Goal: Task Accomplishment & Management: Use online tool/utility

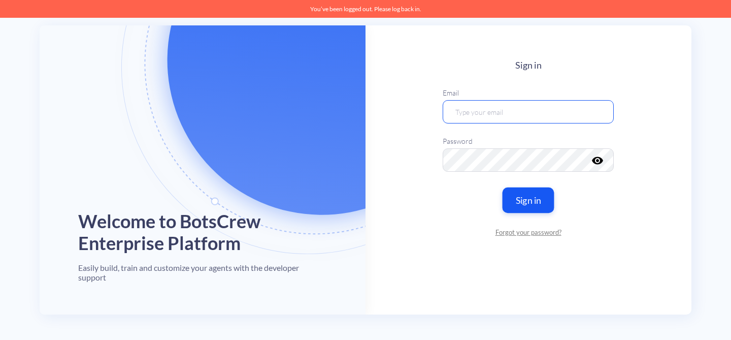
type input "[EMAIL_ADDRESS][DOMAIN_NAME]"
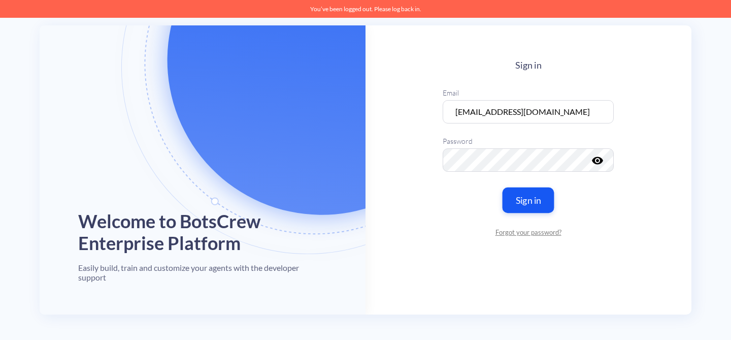
click at [534, 208] on button "Sign in" at bounding box center [529, 199] width 52 height 25
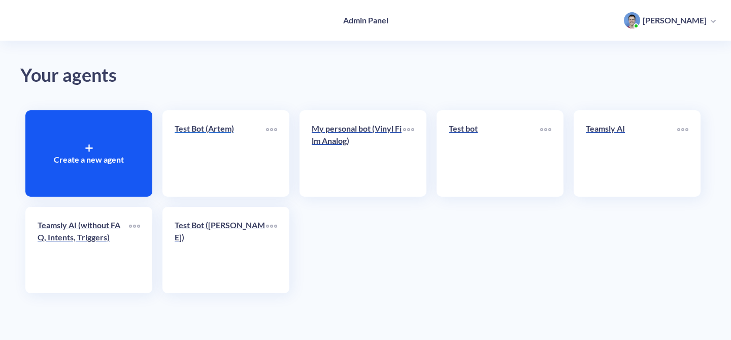
click at [248, 138] on div "Test Bot (Artem)" at bounding box center [220, 132] width 91 height 20
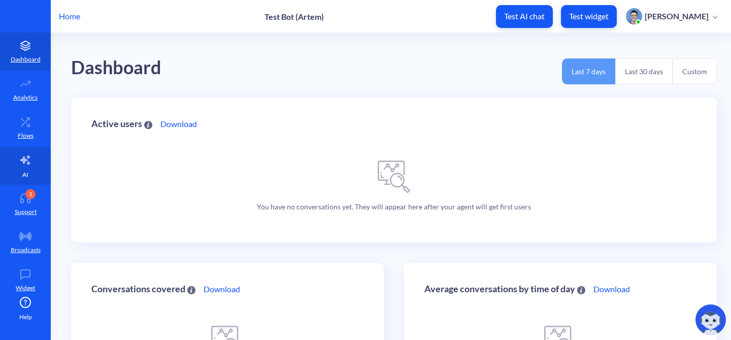
click at [19, 163] on icon at bounding box center [25, 160] width 12 height 12
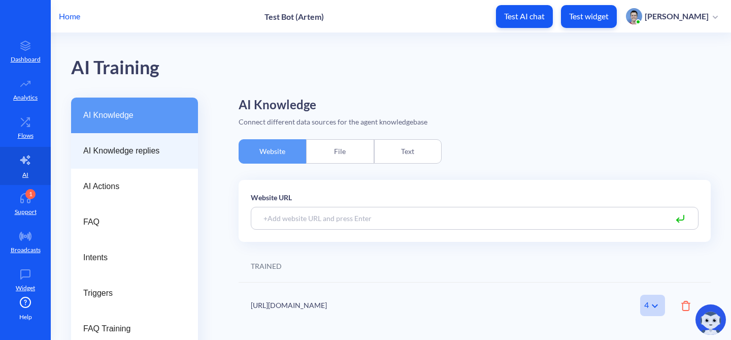
click at [174, 159] on div "AI Knowledge replies" at bounding box center [134, 151] width 127 height 36
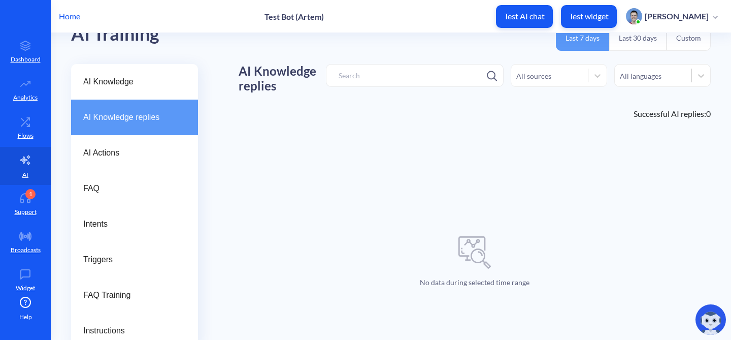
scroll to position [97, 0]
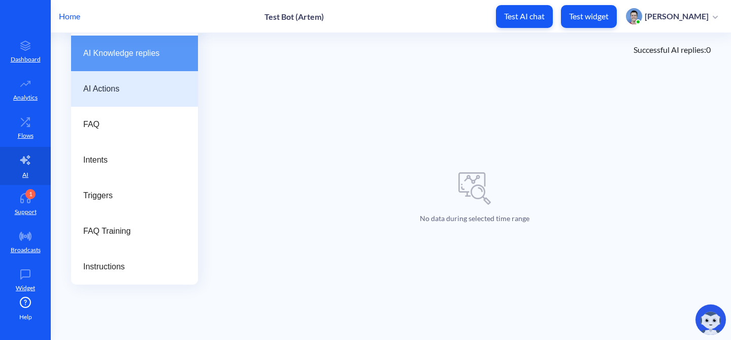
click at [126, 90] on span "AI Actions" at bounding box center [130, 89] width 94 height 12
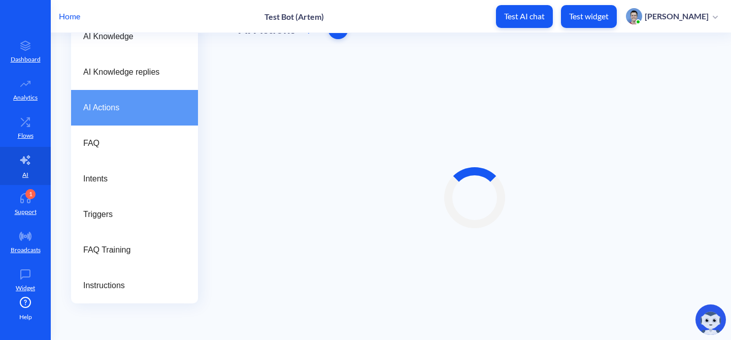
scroll to position [42, 0]
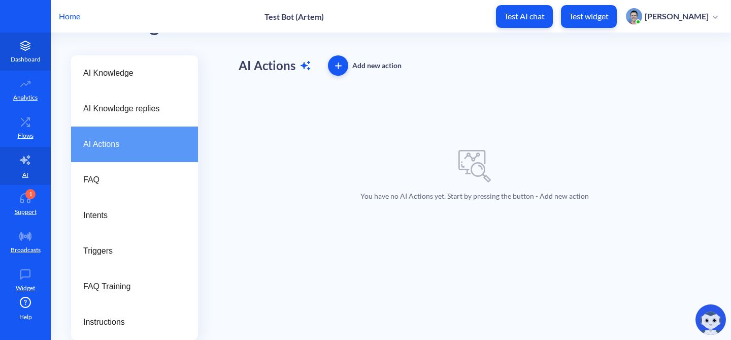
click at [23, 46] on icon at bounding box center [25, 46] width 20 height 10
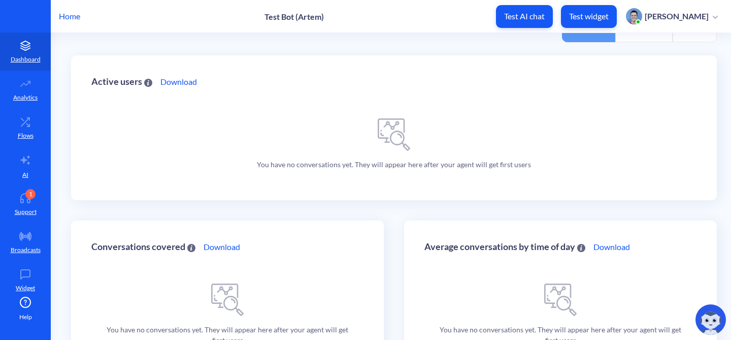
click at [65, 16] on p "Home" at bounding box center [69, 16] width 21 height 12
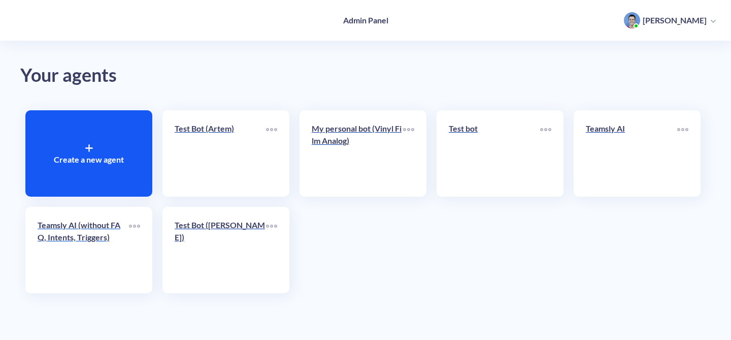
click at [84, 243] on p "Teamsly AI (without FAQ, Intents, Triggers)" at bounding box center [83, 231] width 91 height 24
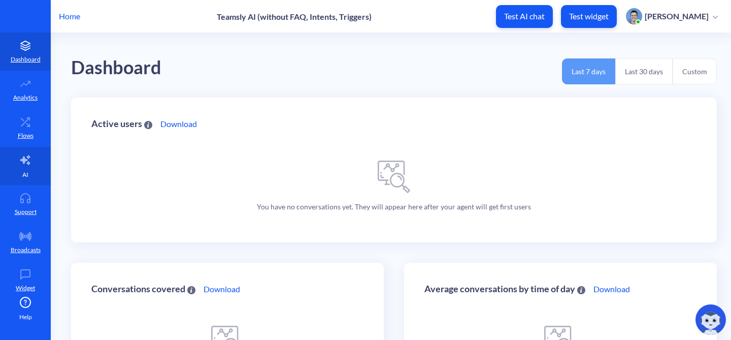
click at [20, 169] on link "AI" at bounding box center [25, 166] width 51 height 38
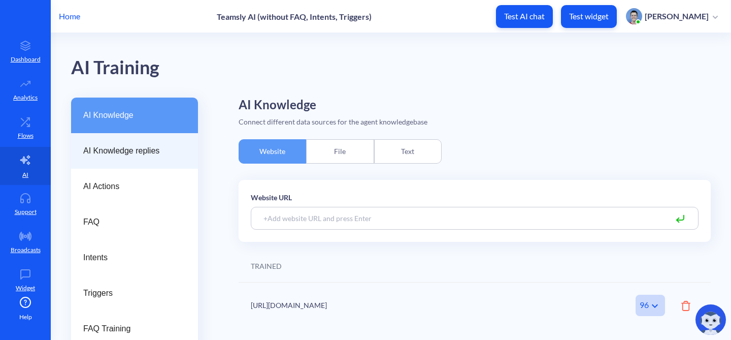
click at [128, 160] on div "AI Knowledge replies" at bounding box center [134, 151] width 127 height 36
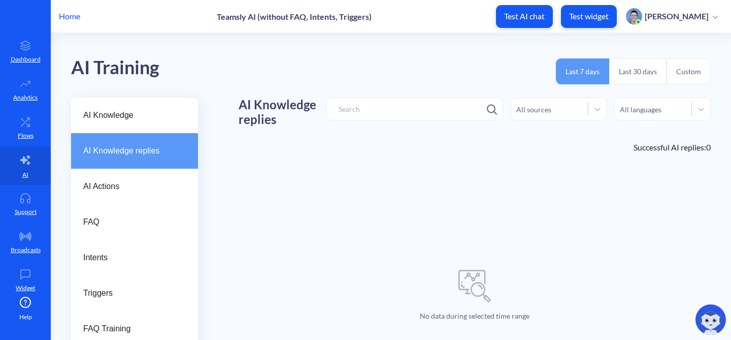
click at [77, 19] on p "Home" at bounding box center [69, 16] width 21 height 12
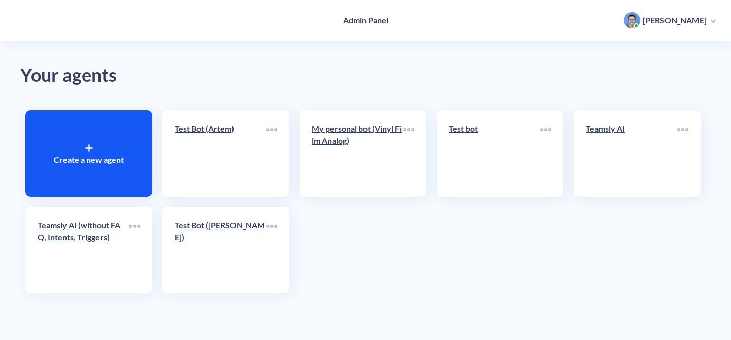
click at [625, 149] on link "Teamsly AI" at bounding box center [631, 153] width 91 height 62
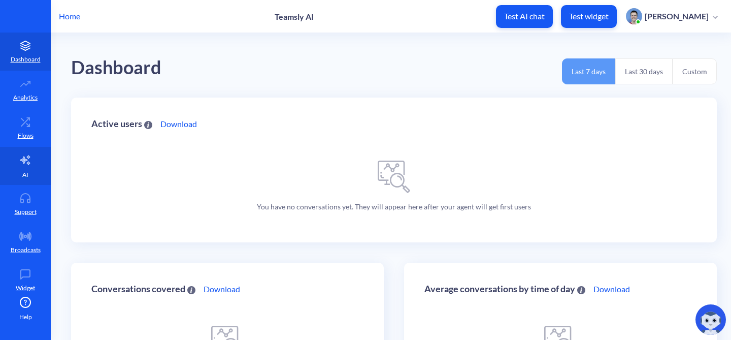
click at [21, 162] on icon at bounding box center [25, 160] width 12 height 12
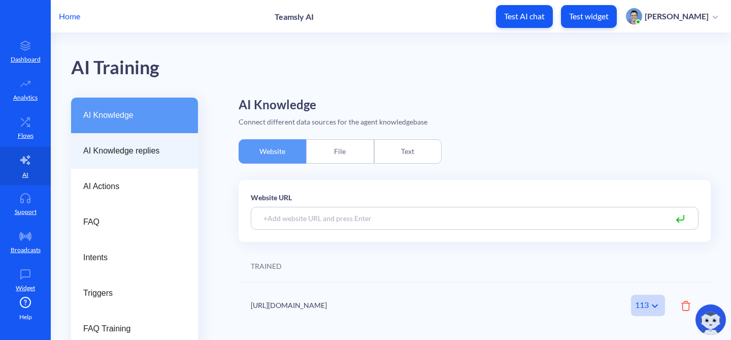
click at [141, 159] on div "AI Knowledge replies" at bounding box center [134, 151] width 127 height 36
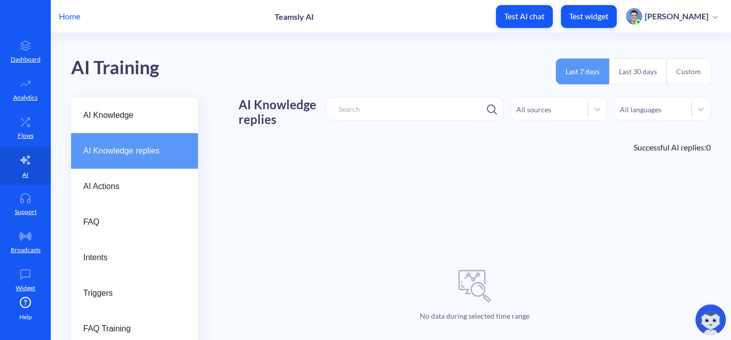
click at [682, 68] on button "Custom" at bounding box center [689, 71] width 44 height 26
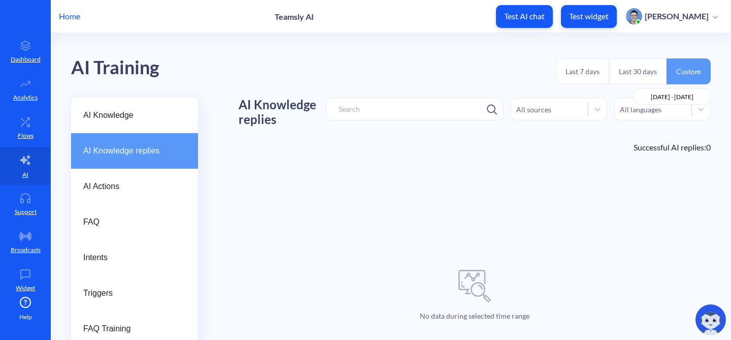
click at [663, 93] on input "2025-08-29 - 2025-09-04" at bounding box center [673, 96] width 78 height 16
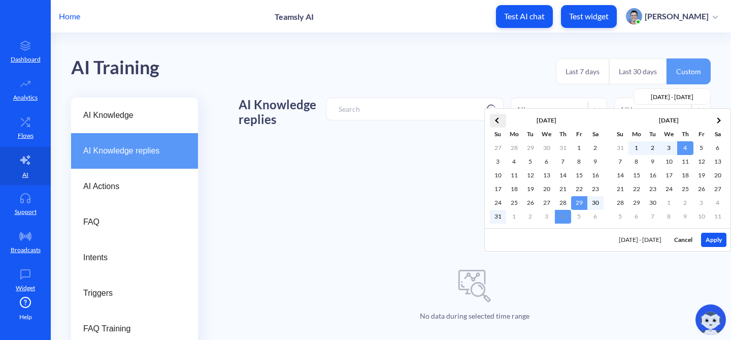
click at [498, 122] on span at bounding box center [498, 120] width 6 height 6
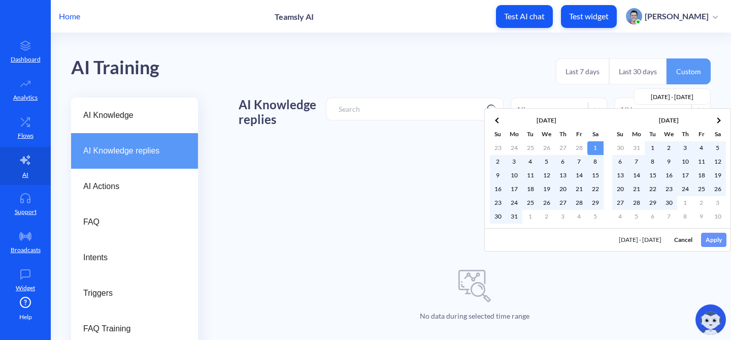
click at [711, 240] on div "08/29/2025 - 09/04/2025 Cancel Apply" at bounding box center [608, 239] width 246 height 23
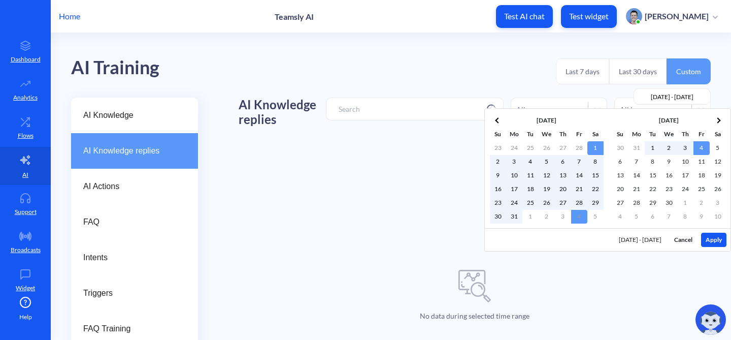
click at [714, 240] on button "Apply" at bounding box center [713, 240] width 25 height 14
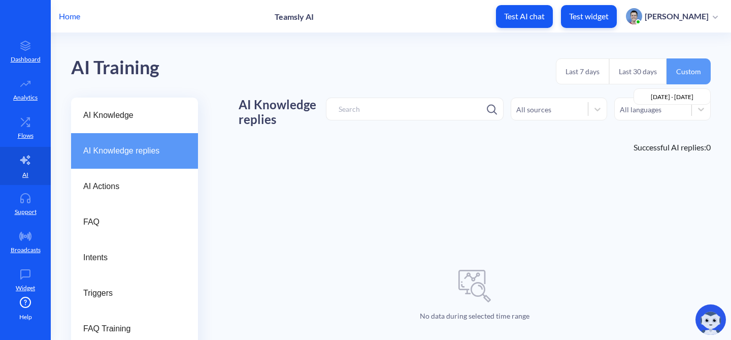
click at [686, 71] on button "Custom" at bounding box center [689, 71] width 44 height 26
click at [669, 97] on input "2025-03-01 - 2025-04-04" at bounding box center [673, 96] width 78 height 16
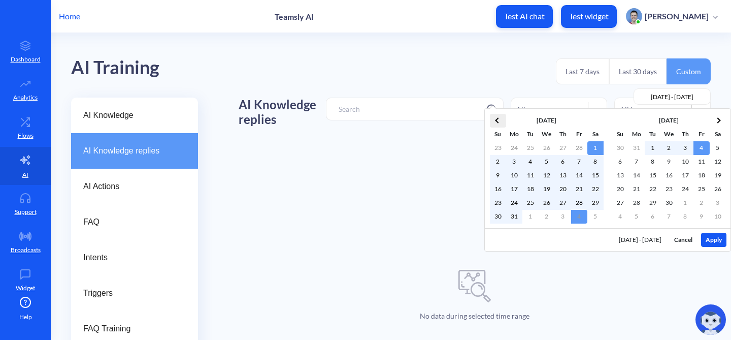
click at [502, 118] on th at bounding box center [498, 121] width 16 height 14
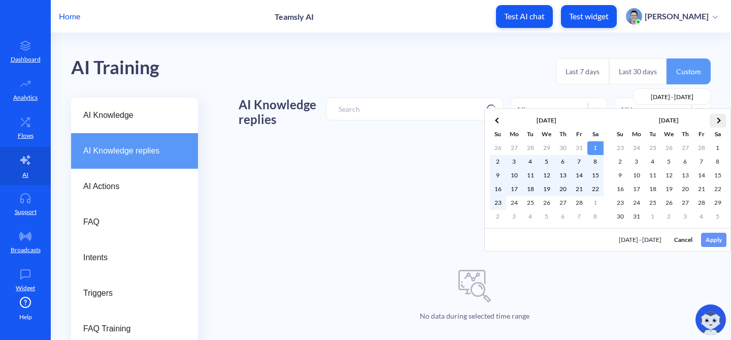
click at [718, 120] on span at bounding box center [718, 120] width 6 height 6
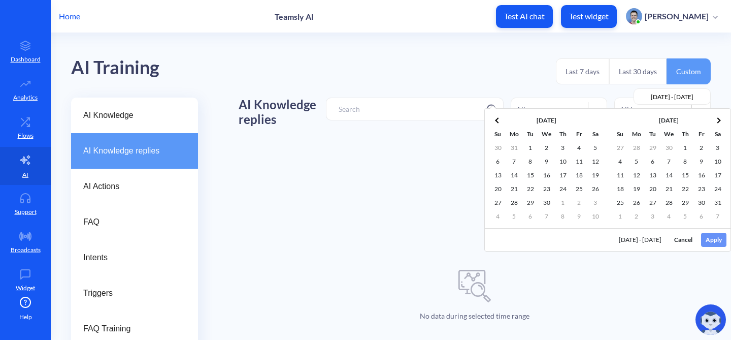
click at [718, 120] on span at bounding box center [718, 120] width 6 height 6
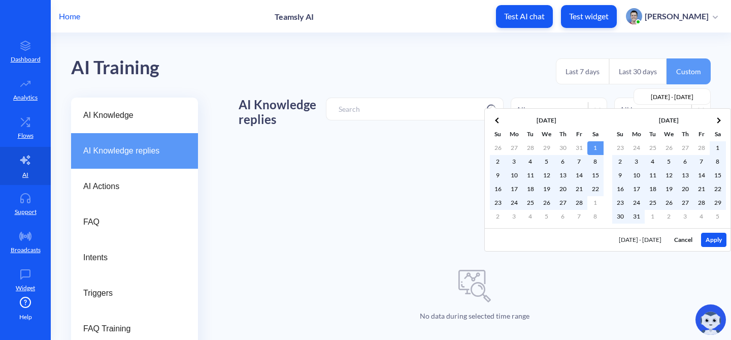
click at [718, 241] on button "Apply" at bounding box center [713, 240] width 25 height 14
type input "2025-02-01 - 2025-05-31"
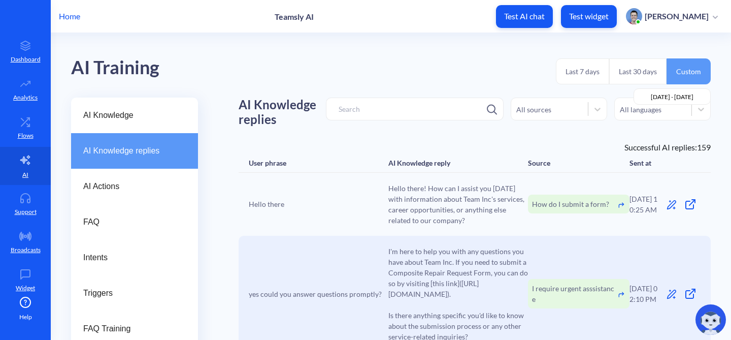
click at [690, 204] on icon at bounding box center [690, 204] width 12 height 12
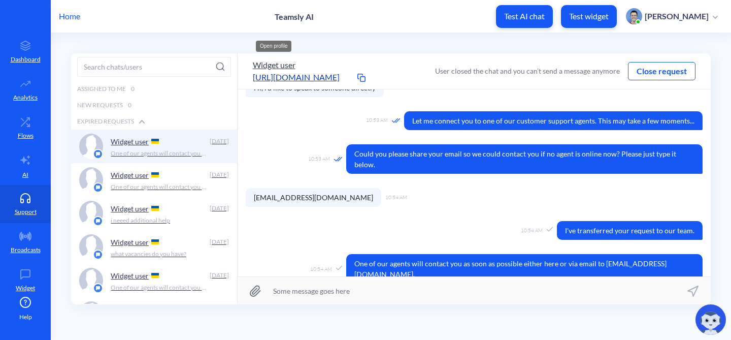
click at [269, 63] on button "Widget user" at bounding box center [274, 65] width 43 height 12
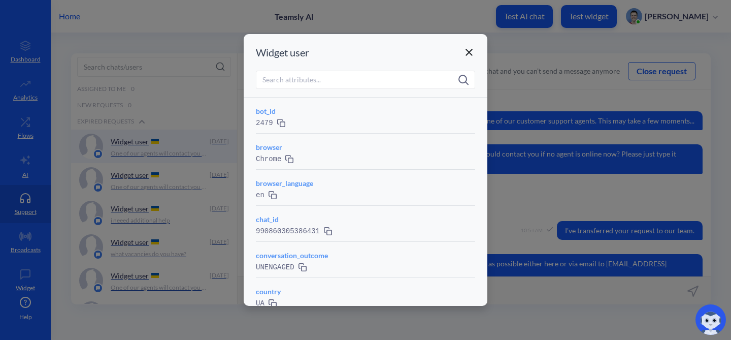
click at [469, 51] on icon at bounding box center [469, 52] width 7 height 7
